Goal: Communication & Community: Participate in discussion

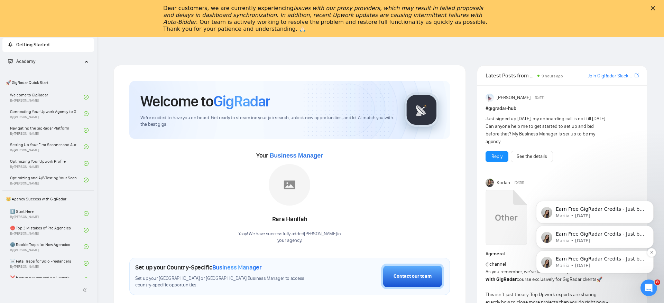
click at [609, 268] on p "Mariia • [DATE]" at bounding box center [600, 266] width 89 height 6
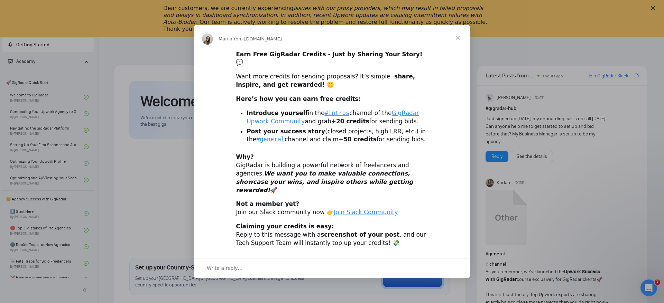
click at [460, 43] on span "Close" at bounding box center [457, 37] width 25 height 25
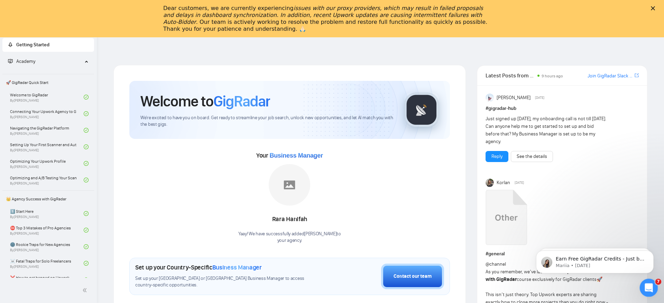
click at [646, 290] on icon "Open Intercom Messenger" at bounding box center [647, 286] width 11 height 11
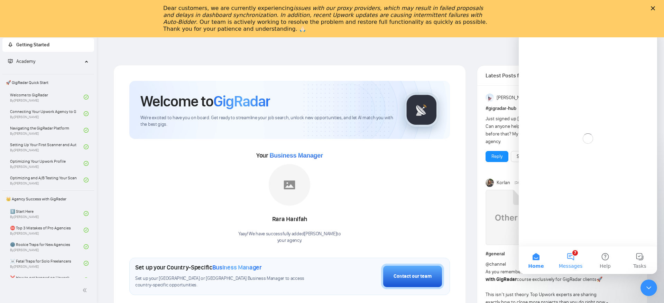
click at [570, 259] on button "7 Messages" at bounding box center [570, 261] width 35 height 28
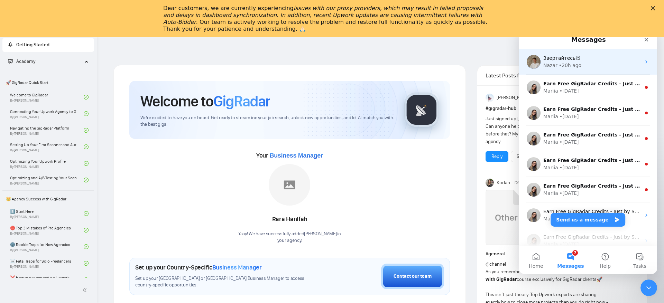
click at [584, 66] on div "Nazar • 20h ago" at bounding box center [592, 65] width 98 height 7
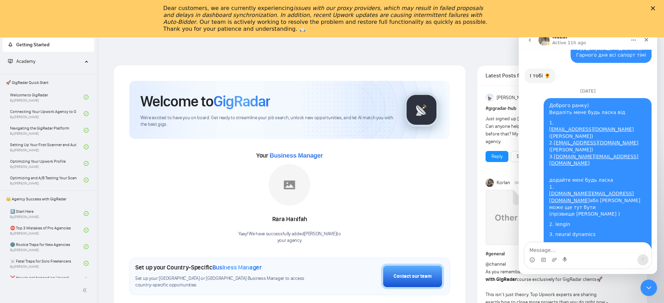
scroll to position [7436, 0]
type textarea "G"
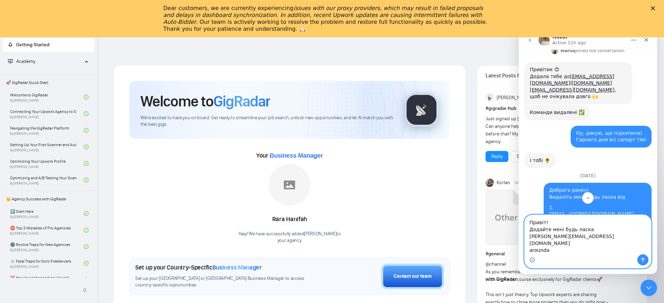
scroll to position [7355, 0]
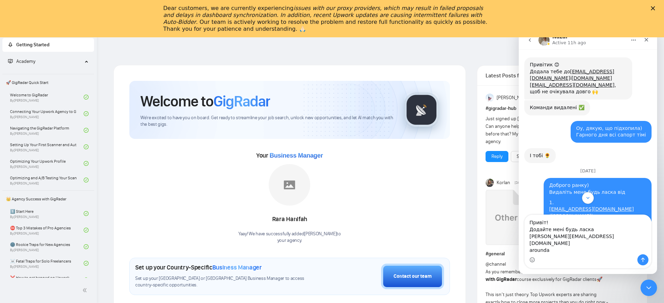
drag, startPoint x: 597, startPoint y: 123, endPoint x: 526, endPoint y: 108, distance: 73.2
copy div "lengin neural dynamics [DOMAIN_NAME][EMAIL_ADDRESS][DOMAIN_NAME]"
click at [548, 250] on textarea "Привіт! Додайте мені будь ласка [PERSON_NAME][EMAIL_ADDRESS][DOMAIN_NAME] aroun…" at bounding box center [587, 234] width 127 height 39
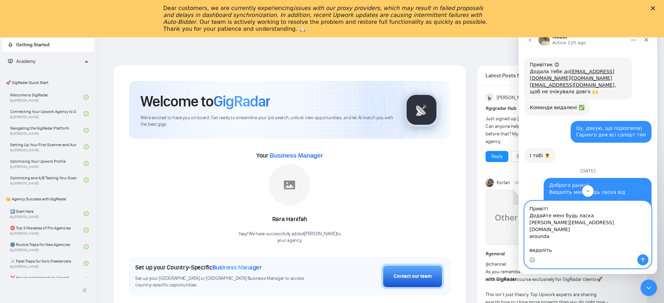
paste textarea "lengin neural dynamics [DOMAIN_NAME][EMAIL_ADDRESS][DOMAIN_NAME]"
type textarea "Привіт! Додайте мені будь ласка [PERSON_NAME][EMAIL_ADDRESS][DOMAIN_NAME] aroun…"
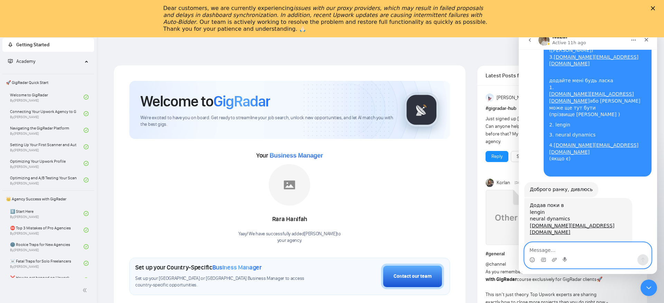
scroll to position [7566, 0]
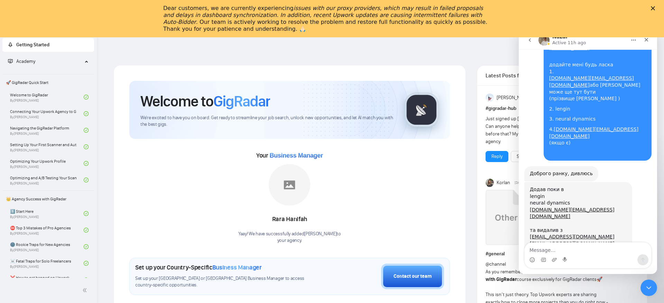
click at [653, 7] on icon "Close" at bounding box center [653, 8] width 4 height 4
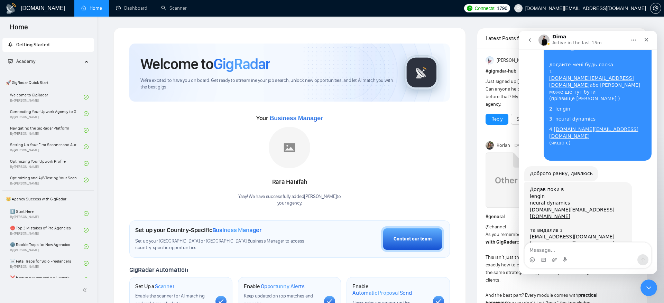
scroll to position [7560, 0]
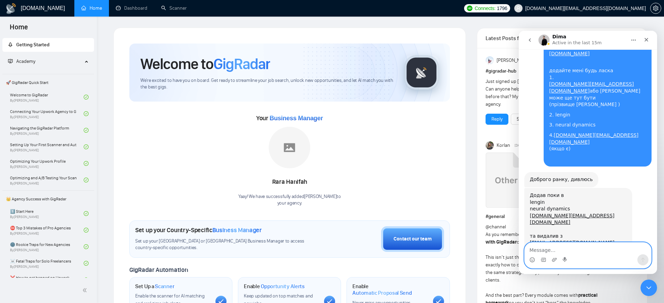
click at [582, 250] on textarea "Message…" at bounding box center [587, 249] width 127 height 12
type textarea "[PERSON_NAME] ДІМАААА"
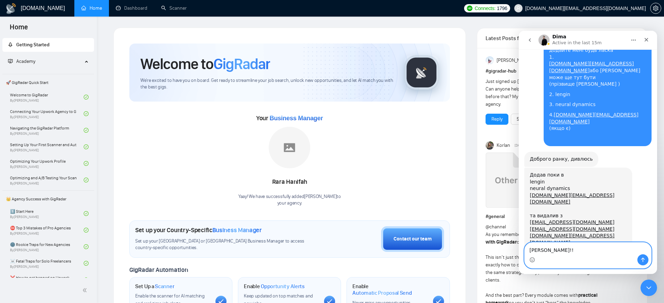
type textarea "[PERSON_NAME]!!!"
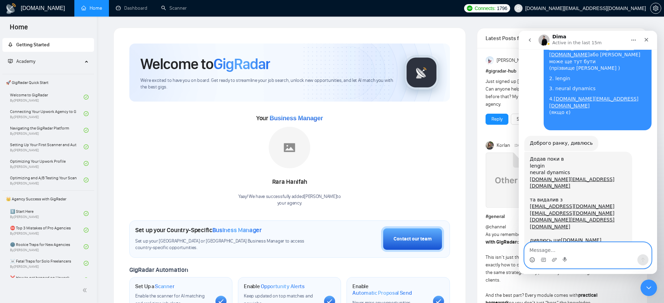
click at [532, 259] on icon "Emoji picker" at bounding box center [532, 260] width 6 height 6
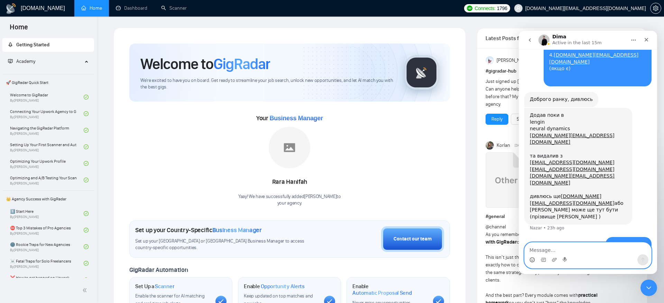
scroll to position [7643, 0]
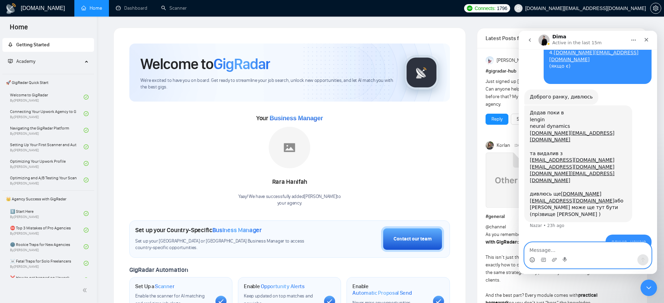
click at [607, 248] on textarea "Message…" at bounding box center [587, 249] width 127 height 12
type textarea "Нарешті ти повернувся!"
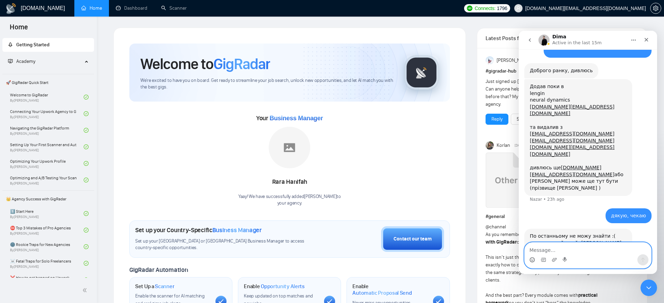
scroll to position [7695, 0]
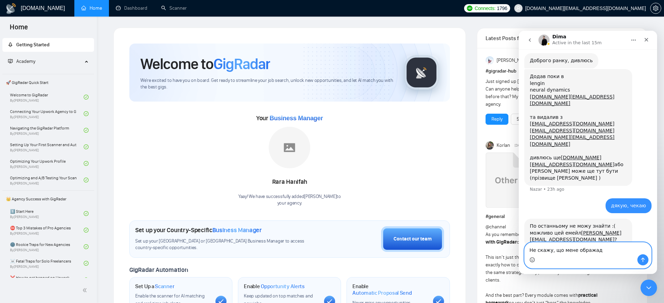
type textarea "Не скажу, що мене обража"
type textarea "А я то тебе як)"
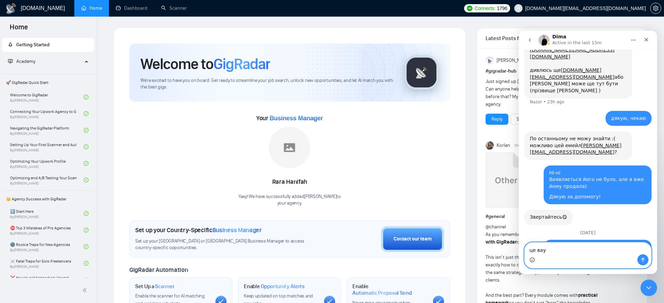
scroll to position [7826, 0]
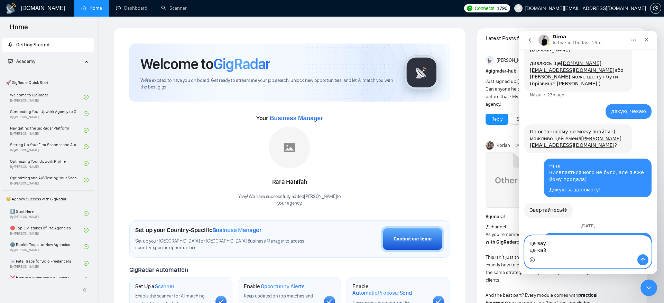
type textarea "це вау це кайф"
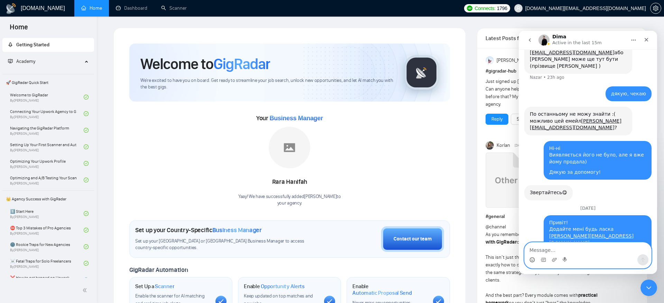
scroll to position [7846, 0]
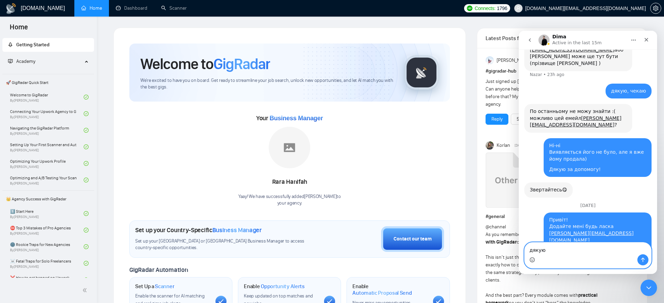
type textarea "дякую!"
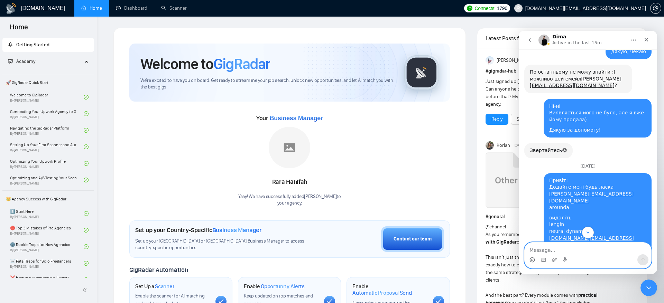
scroll to position [7910, 0]
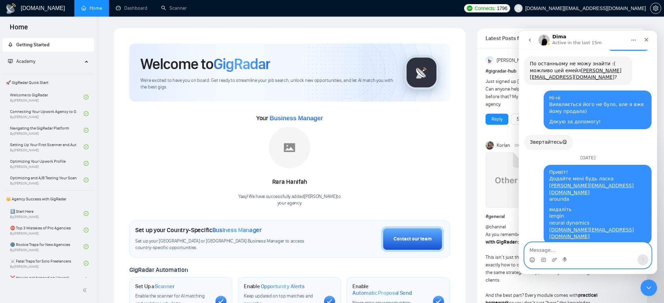
click at [592, 247] on textarea "Message…" at bounding box center [587, 249] width 127 height 12
type textarea "більше не бери відпустку, будь ласка"
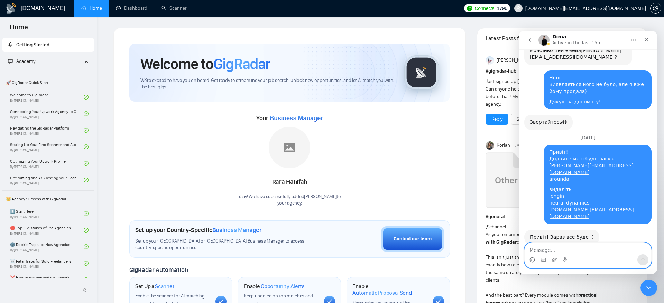
scroll to position [7956, 0]
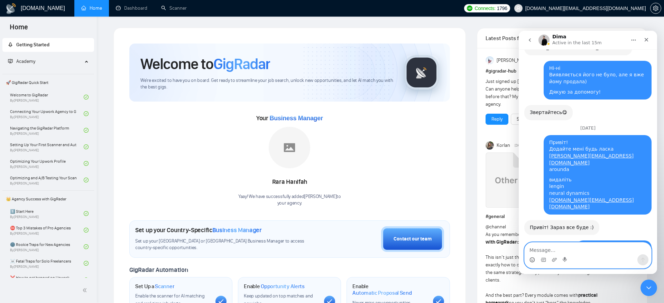
click at [610, 245] on textarea "Message…" at bounding box center [587, 249] width 127 height 12
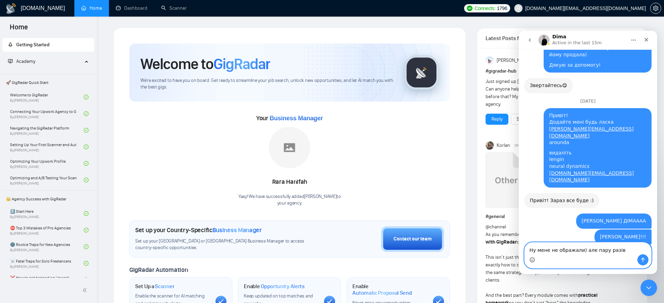
drag, startPoint x: 593, startPoint y: 253, endPoint x: 652, endPoint y: 253, distance: 59.5
click at [652, 253] on div "Ну мене не ображали) але пару разів Ну мене не ображали) але пару разів" at bounding box center [588, 255] width 138 height 26
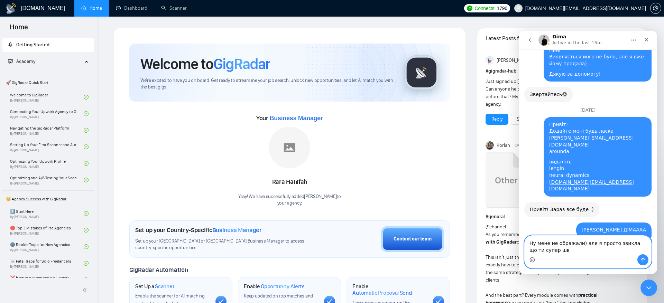
scroll to position [8028, 0]
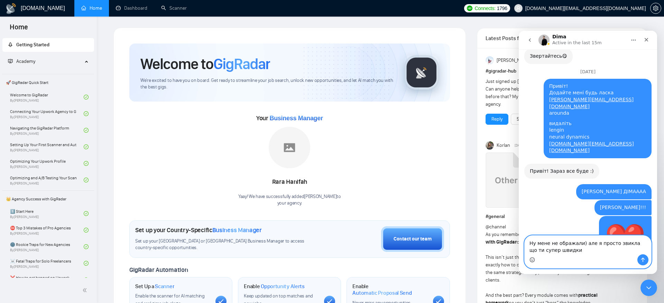
type textarea "Ну мене не ображали) але я просто звикла що ти супер швидкий"
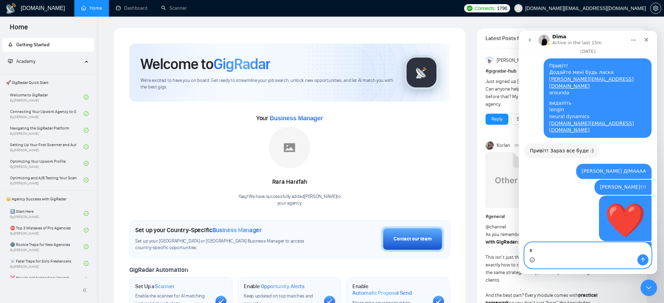
type textarea "в"
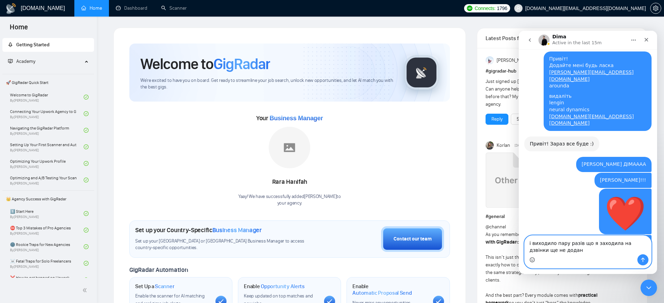
type textarea "і виходило пару разів що я заходила на дзвінки ще не додана"
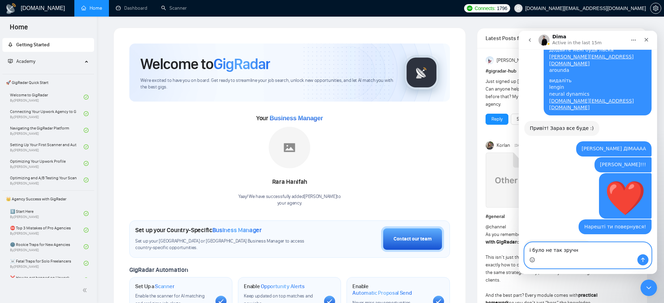
type textarea "і було не так зручно"
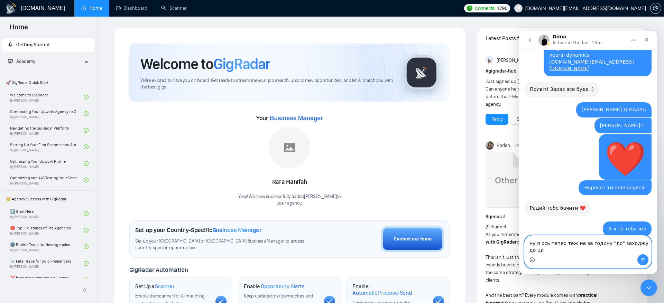
scroll to position [8133, 0]
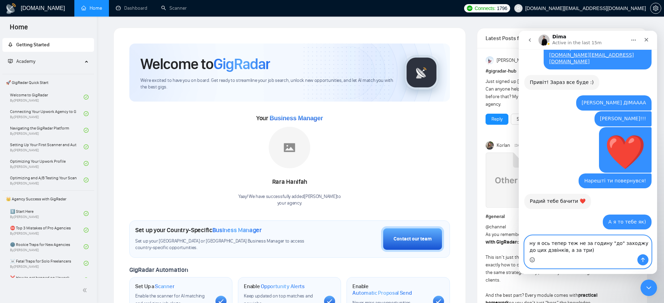
type textarea "ну я ось тепер теж не за годину "до" заходжу до цих дзвінків, а за три))"
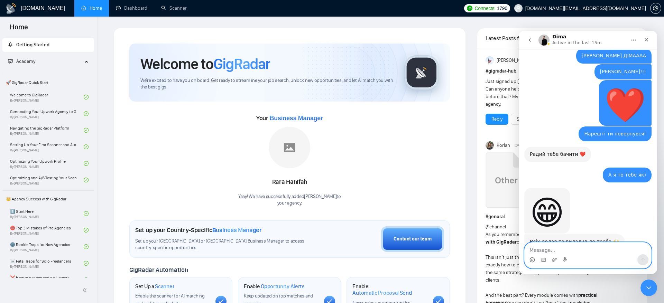
scroll to position [8180, 0]
click at [593, 250] on textarea "Message…" at bounding box center [587, 249] width 127 height 12
click at [529, 249] on textarea "з поверненням!" at bounding box center [587, 249] width 127 height 12
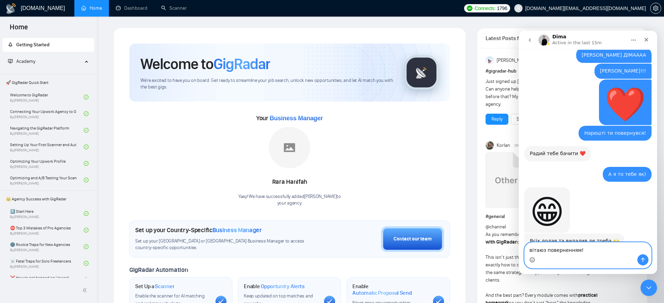
type textarea "вітаю з поверненням!"
click at [591, 252] on textarea "вітаю з поверненням!" at bounding box center [587, 249] width 127 height 12
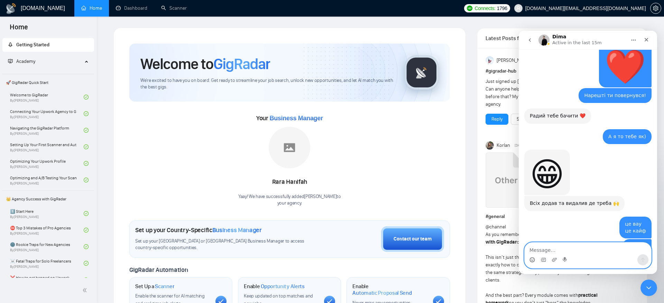
scroll to position [8245, 0]
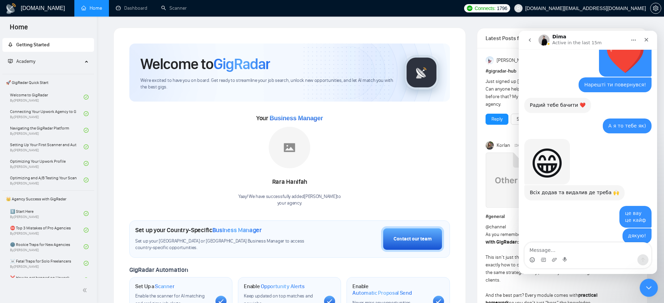
drag, startPoint x: 645, startPoint y: 287, endPoint x: 1279, endPoint y: 579, distance: 698.2
click at [644, 288] on icon "Close Intercom Messenger" at bounding box center [647, 287] width 8 height 8
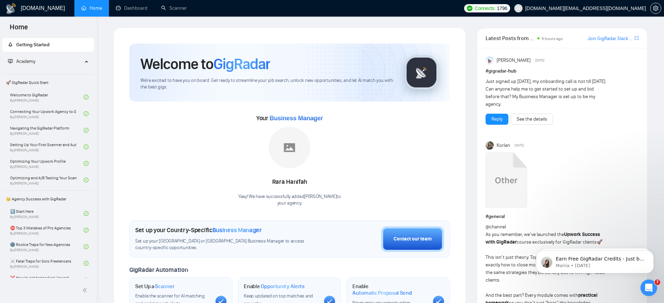
scroll to position [8238, 0]
